Goal: Task Accomplishment & Management: Manage account settings

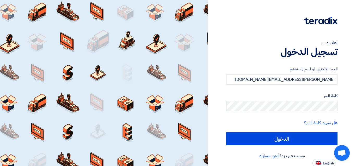
click at [247, 132] on form "البريد الإلكتروني او اسم المستخدم [PERSON_NAME][EMAIL_ADDRESS][DOMAIN_NAME] كلم…" at bounding box center [281, 105] width 111 height 79
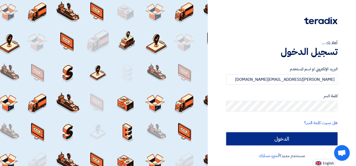
click at [249, 136] on input "الدخول" at bounding box center [281, 138] width 111 height 13
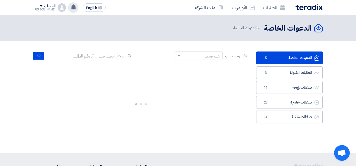
click at [68, 7] on div "تم نشر طلب عروض أسعار جديد - شاهد التفاصيل [DATE] مبروك .. تم ترسية طلب "Lenovo…" at bounding box center [73, 7] width 10 height 10
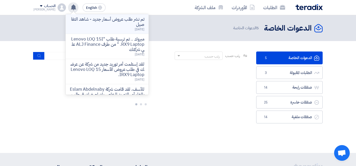
click at [97, 20] on p "تم نشر طلب عروض أسعار جديد - شاهد التفاصيل" at bounding box center [107, 22] width 75 height 10
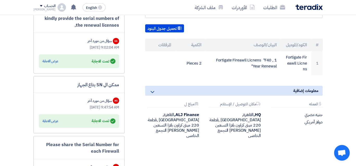
scroll to position [137, 0]
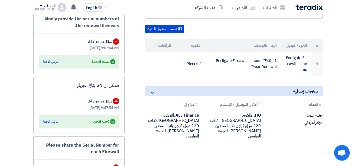
click at [49, 60] on div "عرض الاجابة" at bounding box center [51, 61] width 16 height 5
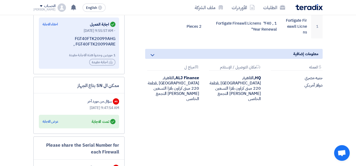
scroll to position [175, 0]
click at [50, 121] on div "عرض الاجابة" at bounding box center [51, 120] width 16 height 5
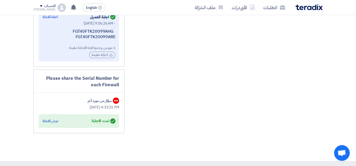
scroll to position [314, 0]
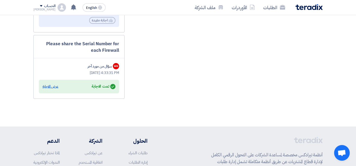
click at [51, 88] on div "عرض الاجابة" at bounding box center [51, 86] width 16 height 5
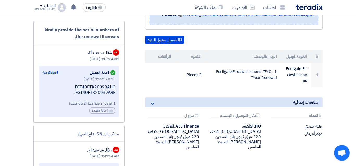
scroll to position [0, 0]
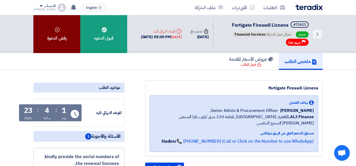
click at [64, 28] on div "رفض الدعوة" at bounding box center [56, 34] width 47 height 38
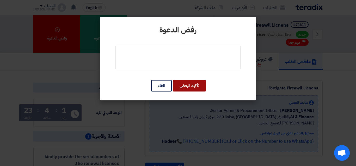
click at [196, 86] on button "تأكيد الرفض" at bounding box center [189, 85] width 33 height 11
